Goal: Transaction & Acquisition: Purchase product/service

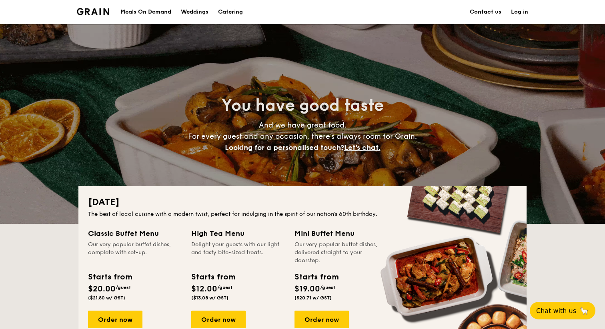
click at [515, 15] on link "Log in" at bounding box center [519, 12] width 17 height 24
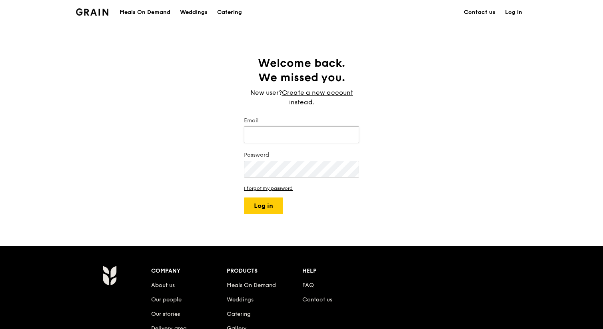
click at [318, 136] on input "Email" at bounding box center [301, 134] width 115 height 17
type input "brandon.ong@sozcode.com"
click at [276, 207] on button "Log in" at bounding box center [263, 206] width 39 height 17
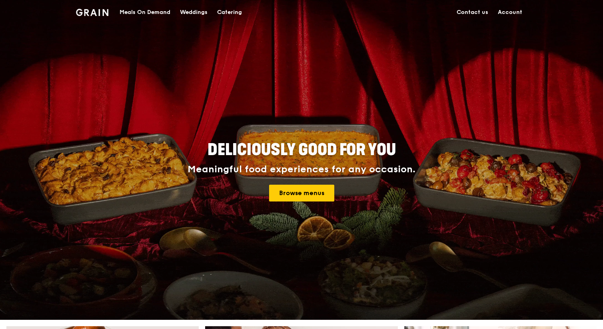
click at [158, 10] on div "Meals On Demand" at bounding box center [145, 12] width 51 height 24
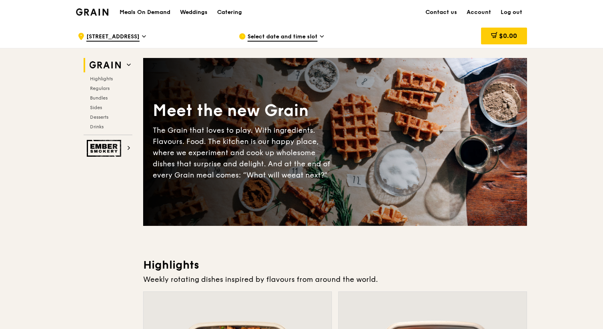
click at [296, 43] on div "Select date and time slot" at bounding box center [313, 36] width 148 height 24
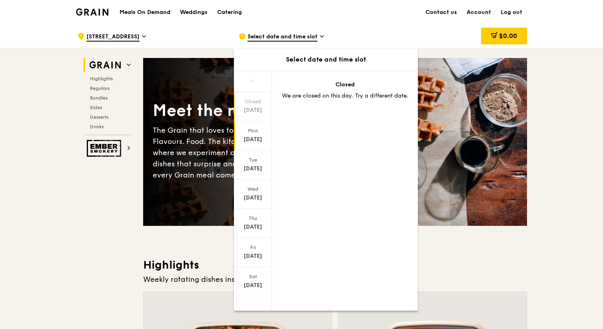
click at [254, 132] on div "Mon" at bounding box center [253, 131] width 36 height 6
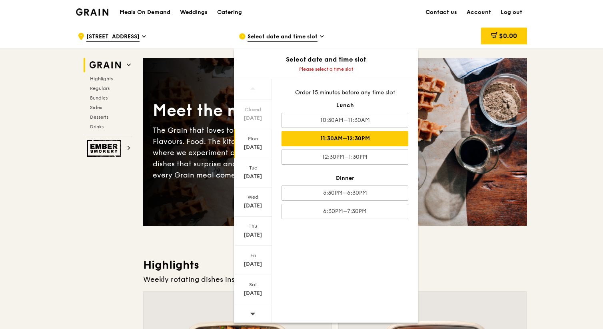
click at [323, 136] on div "11:30AM–12:30PM" at bounding box center [344, 138] width 127 height 15
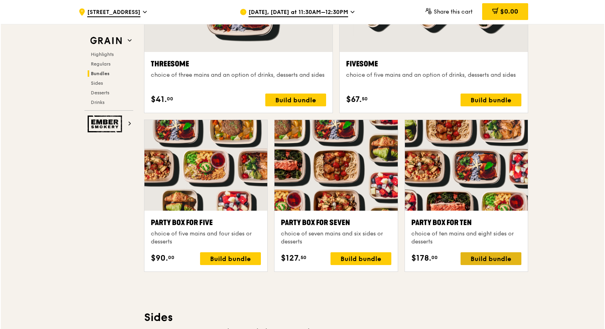
scroll to position [1496, 0]
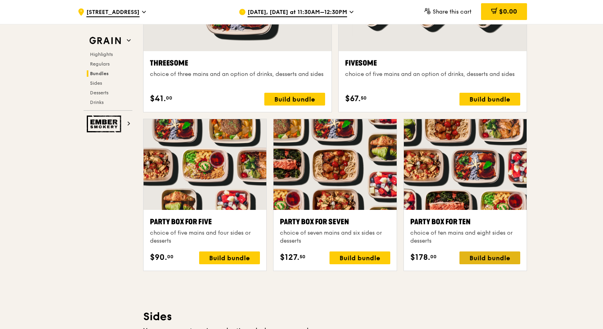
click at [475, 257] on div "Build bundle" at bounding box center [489, 258] width 61 height 13
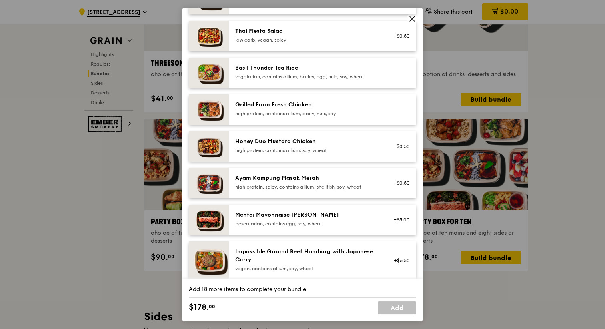
scroll to position [136, 0]
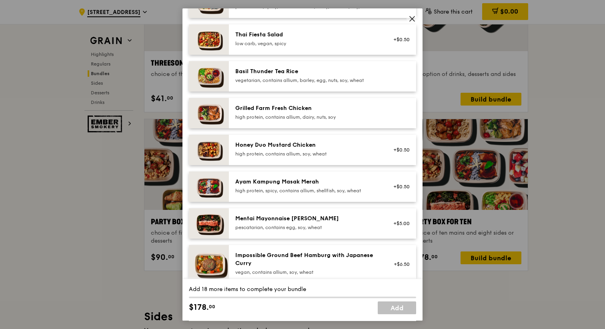
click at [355, 194] on div "high protein, spicy, contains allium, shellfish, soy, wheat" at bounding box center [307, 191] width 144 height 6
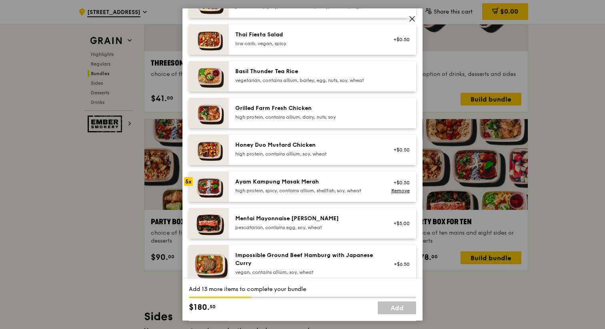
click at [355, 194] on div "high protein, spicy, contains allium, shellfish, soy, wheat" at bounding box center [307, 191] width 144 height 6
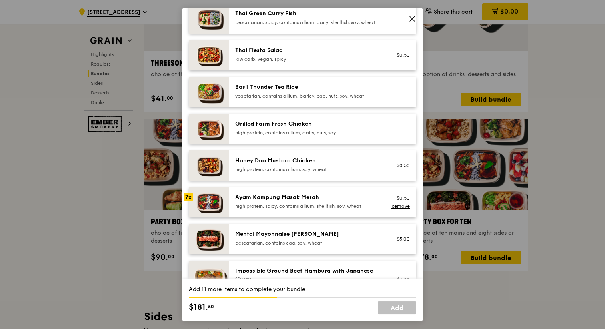
scroll to position [116, 0]
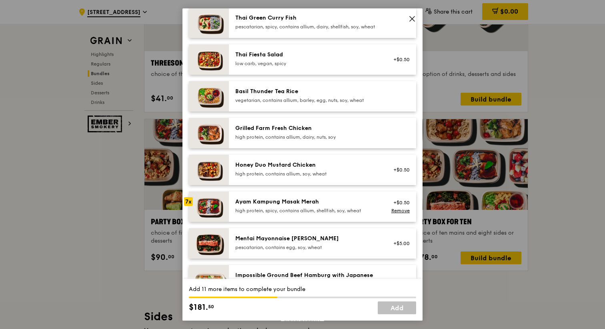
click at [357, 132] on div "Grilled Farm Fresh Chicken" at bounding box center [307, 128] width 144 height 8
click at [359, 104] on div "vegetarian, contains allium, barley, egg, nuts, soy, wheat" at bounding box center [307, 100] width 144 height 6
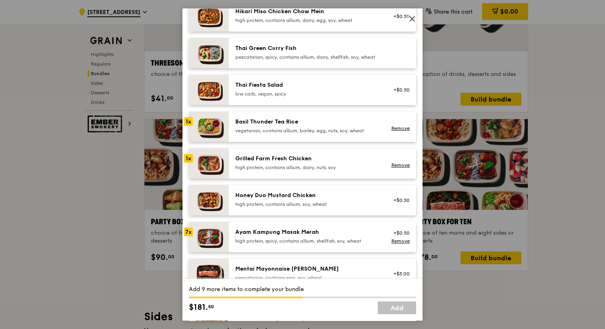
scroll to position [83, 0]
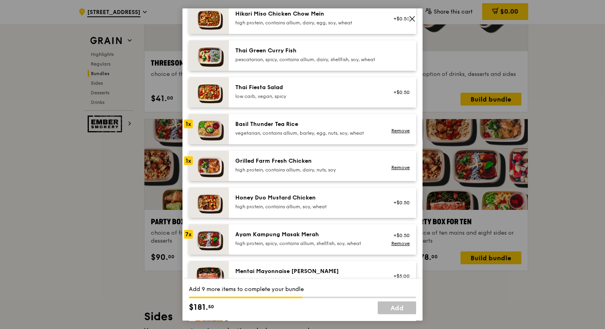
click at [344, 165] on div "Grilled Farm Fresh Chicken" at bounding box center [307, 161] width 144 height 8
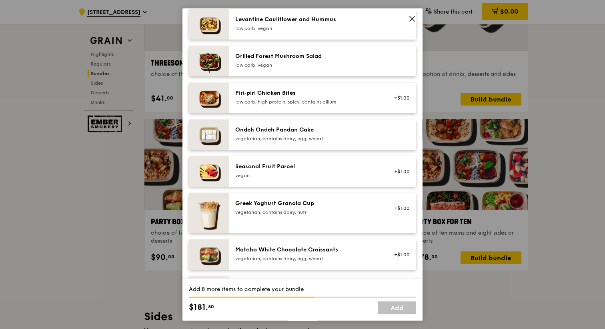
scroll to position [519, 0]
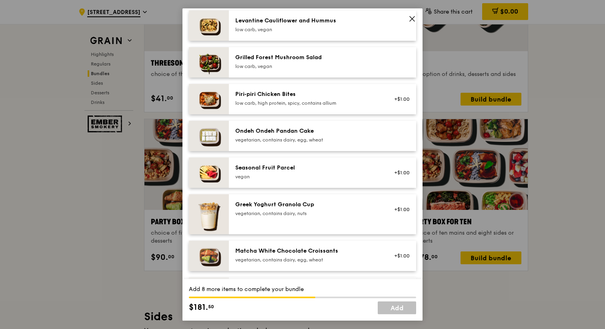
click at [323, 143] on div "vegetarian, contains dairy, egg, wheat" at bounding box center [307, 140] width 144 height 6
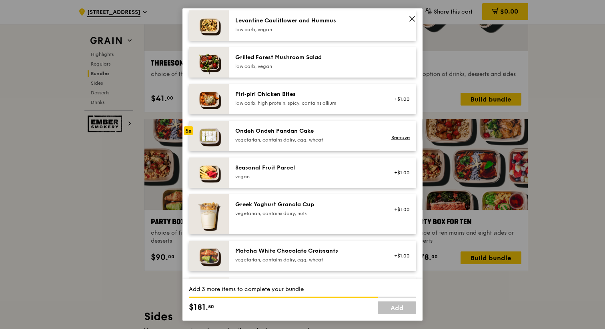
click at [323, 143] on div "vegetarian, contains dairy, egg, wheat" at bounding box center [307, 140] width 144 height 6
click at [398, 140] on link "Remove" at bounding box center [400, 138] width 18 height 6
click at [369, 143] on div "vegetarian, contains dairy, egg, wheat" at bounding box center [307, 140] width 144 height 6
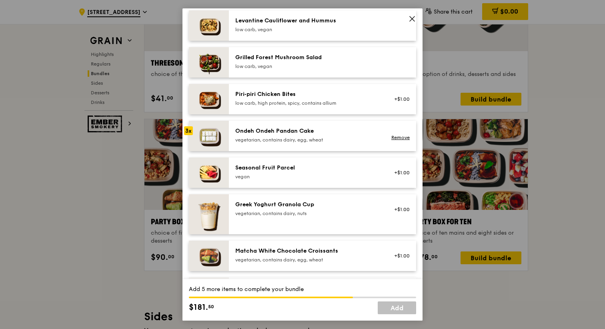
click at [369, 143] on div "vegetarian, contains dairy, egg, wheat" at bounding box center [307, 140] width 144 height 6
click at [345, 172] on div "Seasonal Fruit Parcel" at bounding box center [307, 168] width 144 height 8
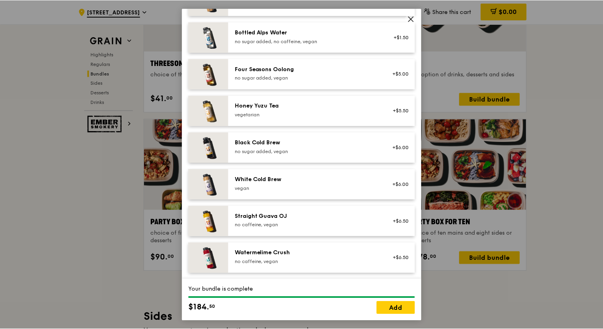
scroll to position [910, 0]
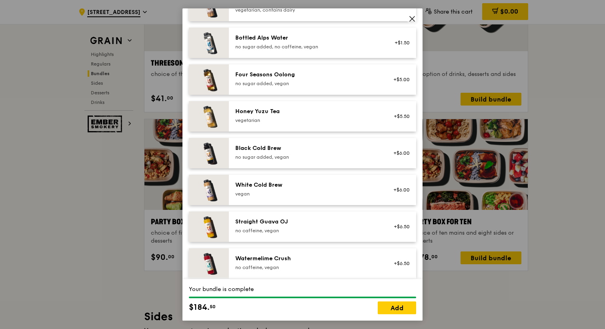
click at [326, 197] on div "vegan" at bounding box center [307, 194] width 144 height 6
click at [317, 123] on div "Honey Yuzu Tea vegetarian" at bounding box center [307, 116] width 144 height 16
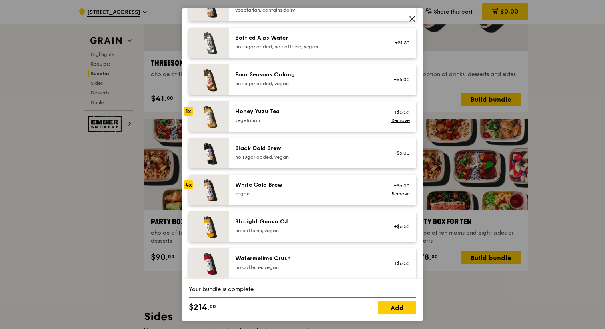
click at [317, 123] on div "Honey Yuzu Tea vegetarian" at bounding box center [307, 116] width 144 height 16
click at [394, 305] on link "Add" at bounding box center [396, 307] width 38 height 13
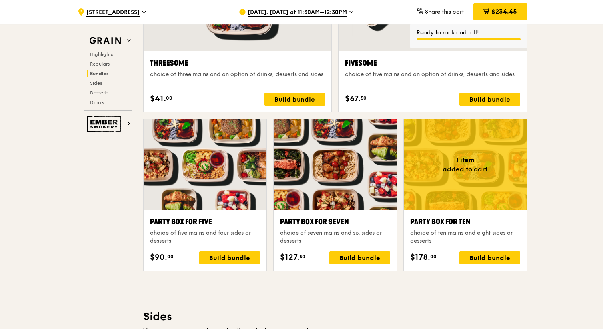
scroll to position [1483, 0]
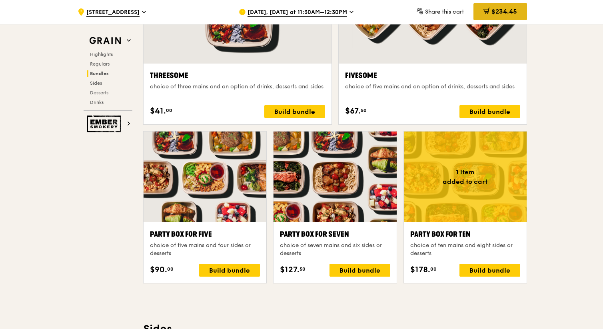
click at [506, 10] on span "$234.45" at bounding box center [504, 12] width 26 height 8
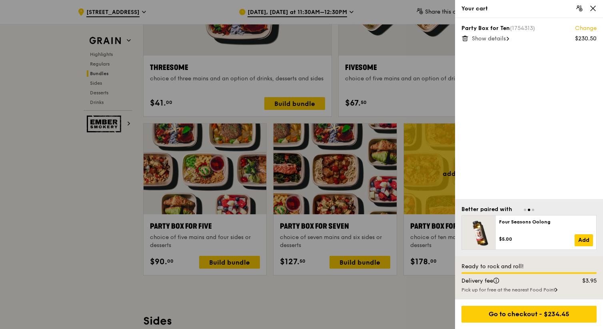
scroll to position [1495, 0]
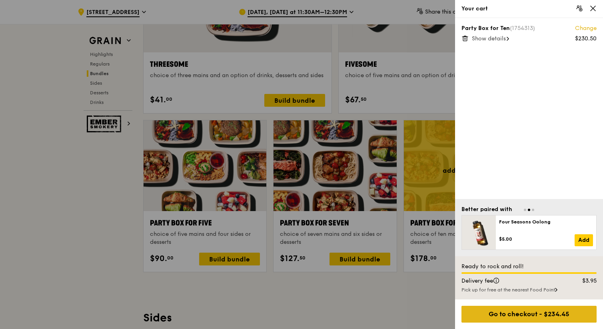
click at [520, 316] on div "Go to checkout - $234.45" at bounding box center [528, 314] width 135 height 17
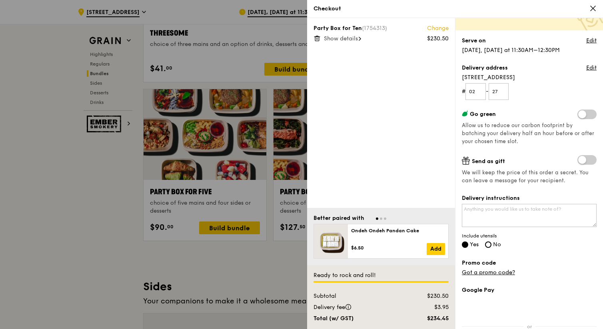
scroll to position [155, 0]
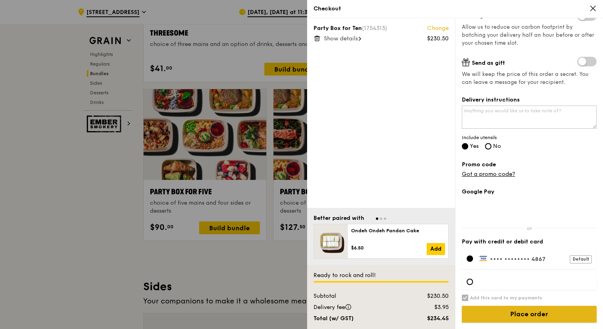
click at [507, 311] on input "Place order" at bounding box center [529, 314] width 135 height 17
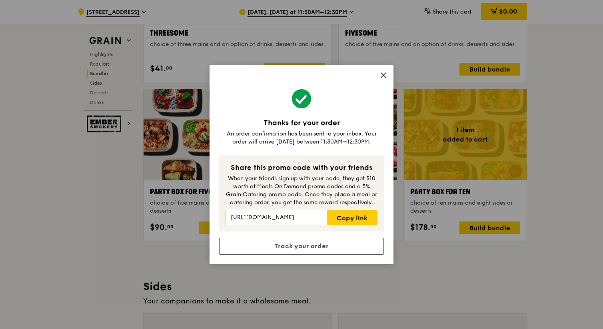
click at [383, 72] on icon at bounding box center [383, 75] width 7 height 7
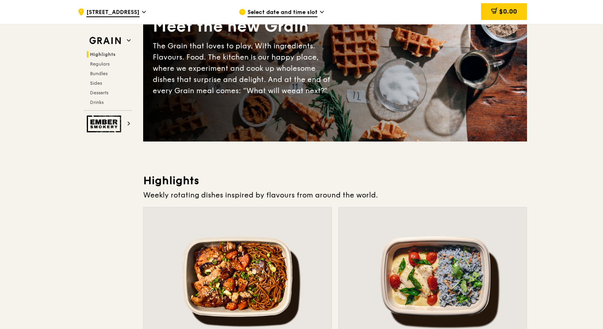
scroll to position [0, 0]
